Goal: Find specific page/section: Find specific page/section

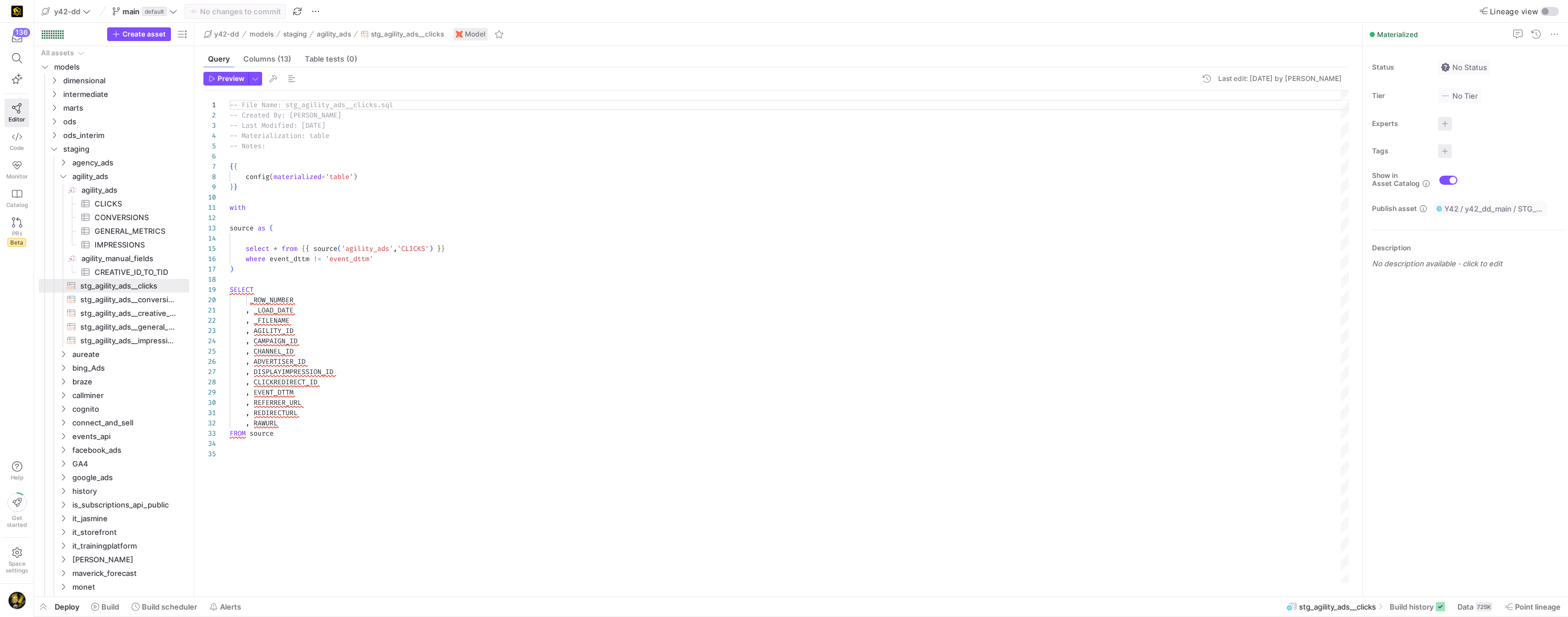
scroll to position [103, 0]
click at [78, 149] on span "staging" at bounding box center [111, 149] width 97 height 13
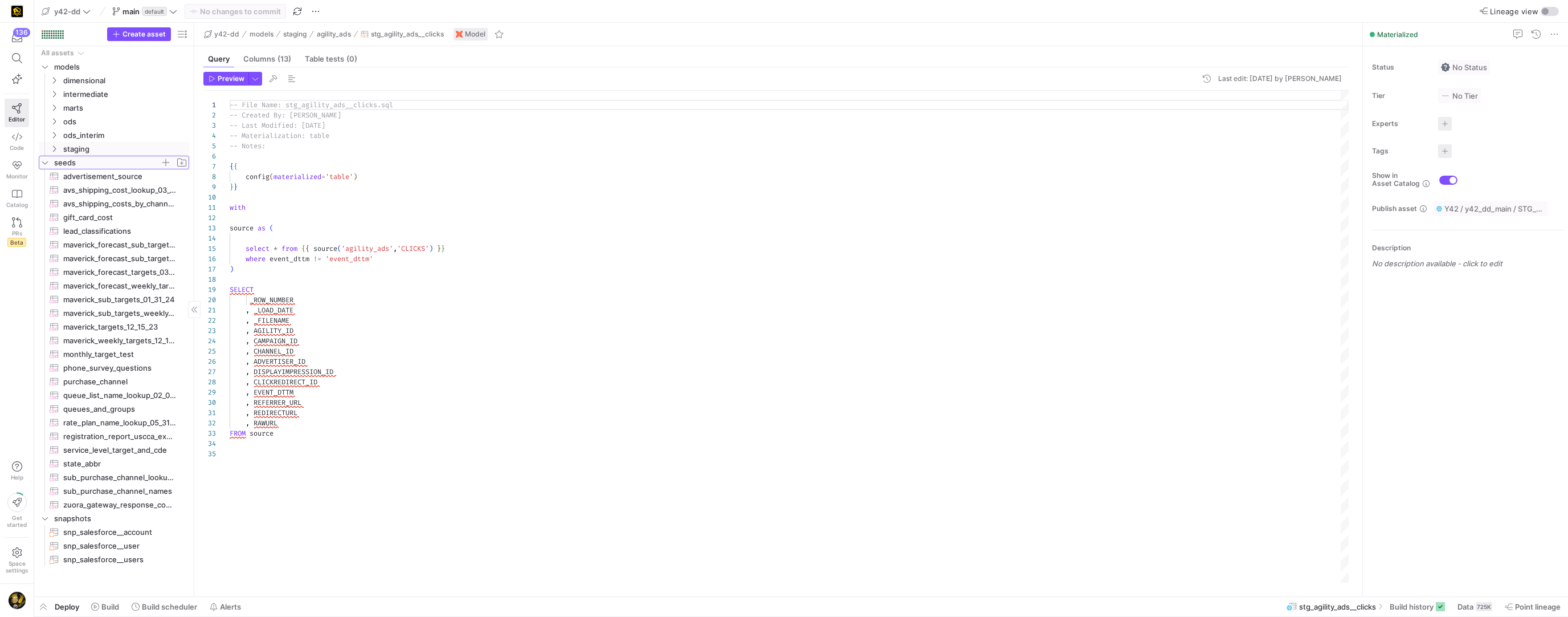
click at [47, 164] on icon "Press SPACE to select this row." at bounding box center [45, 162] width 8 height 7
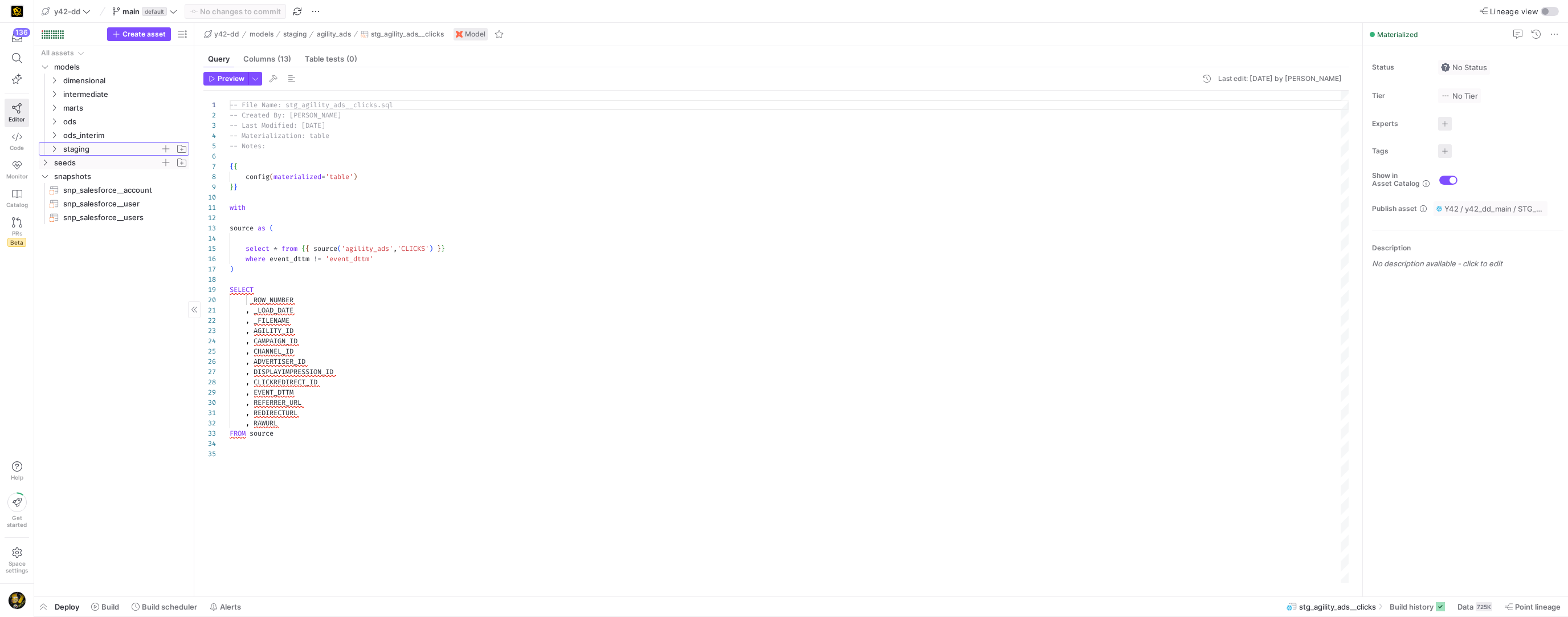
click at [58, 151] on y42-icon "Press SPACE to select this row." at bounding box center [54, 148] width 9 height 9
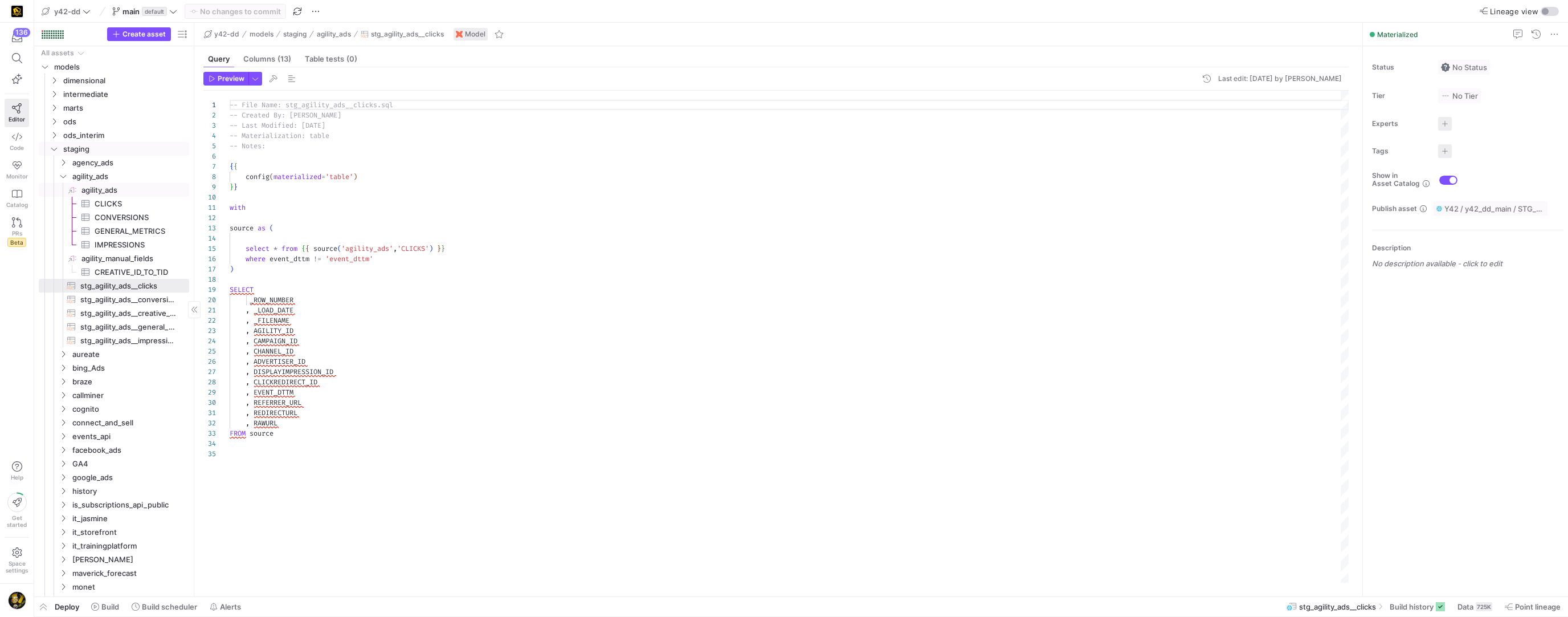
click at [100, 189] on span "agility_ads​​​​​​​​" at bounding box center [134, 190] width 106 height 13
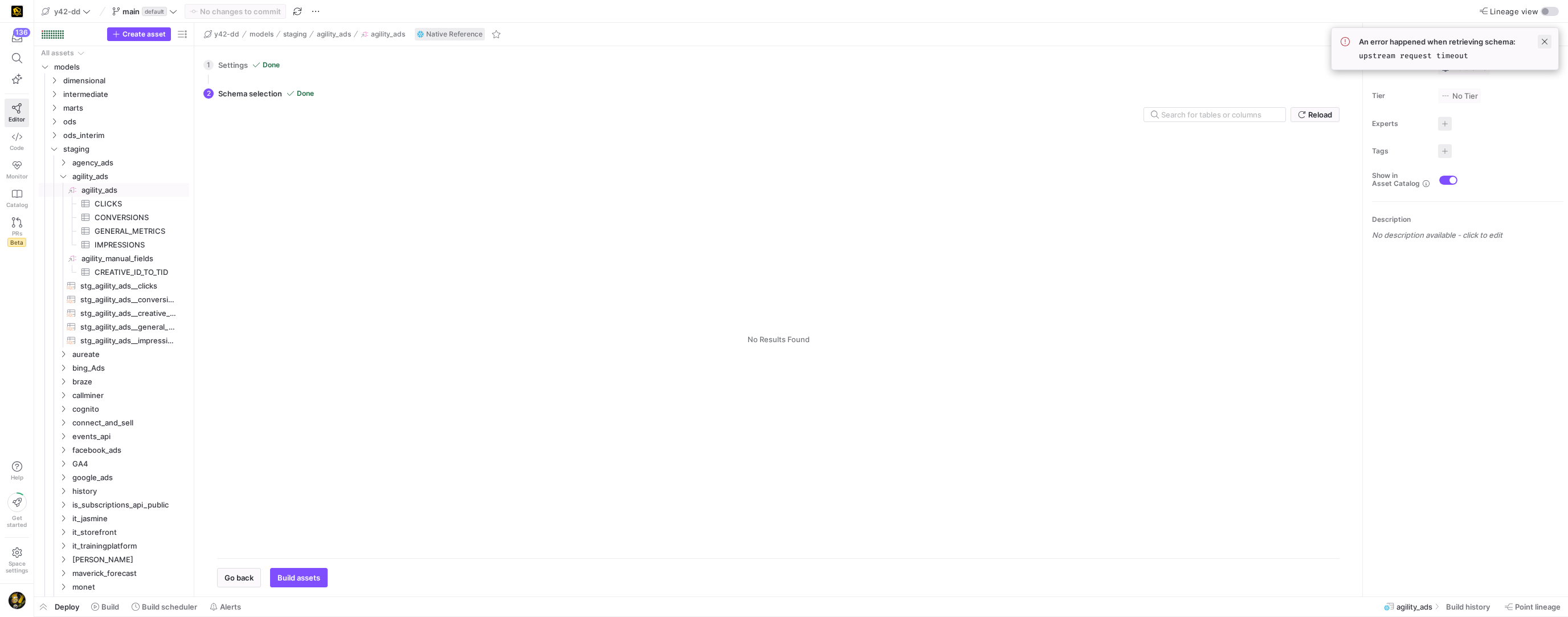
click at [1545, 42] on span at bounding box center [1545, 42] width 14 height 14
